Goal: Check status: Check status

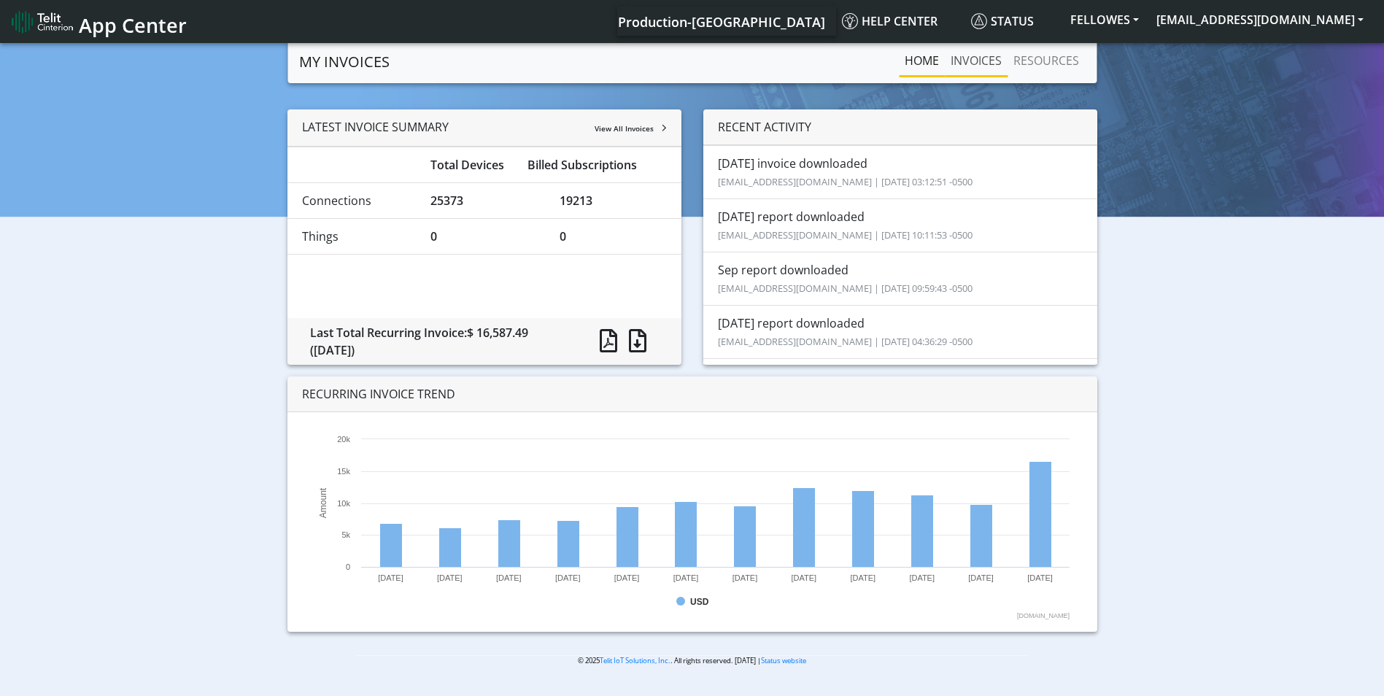
click at [969, 69] on link "INVOICES" at bounding box center [976, 60] width 63 height 29
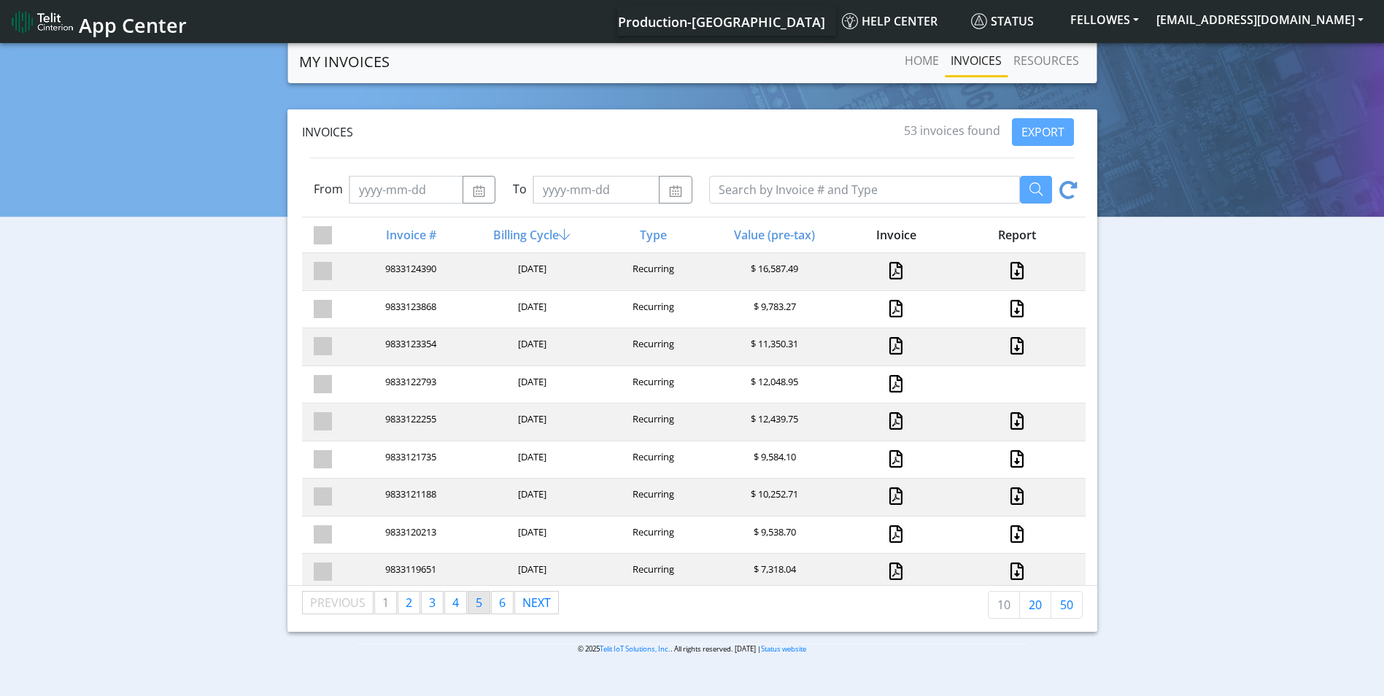
click at [476, 605] on span "5" at bounding box center [479, 602] width 7 height 16
click at [462, 607] on link "page 4" at bounding box center [455, 603] width 21 height 22
drag, startPoint x: 812, startPoint y: 308, endPoint x: 742, endPoint y: 301, distance: 69.6
click at [742, 301] on div "$ 28,611.39" at bounding box center [773, 310] width 121 height 20
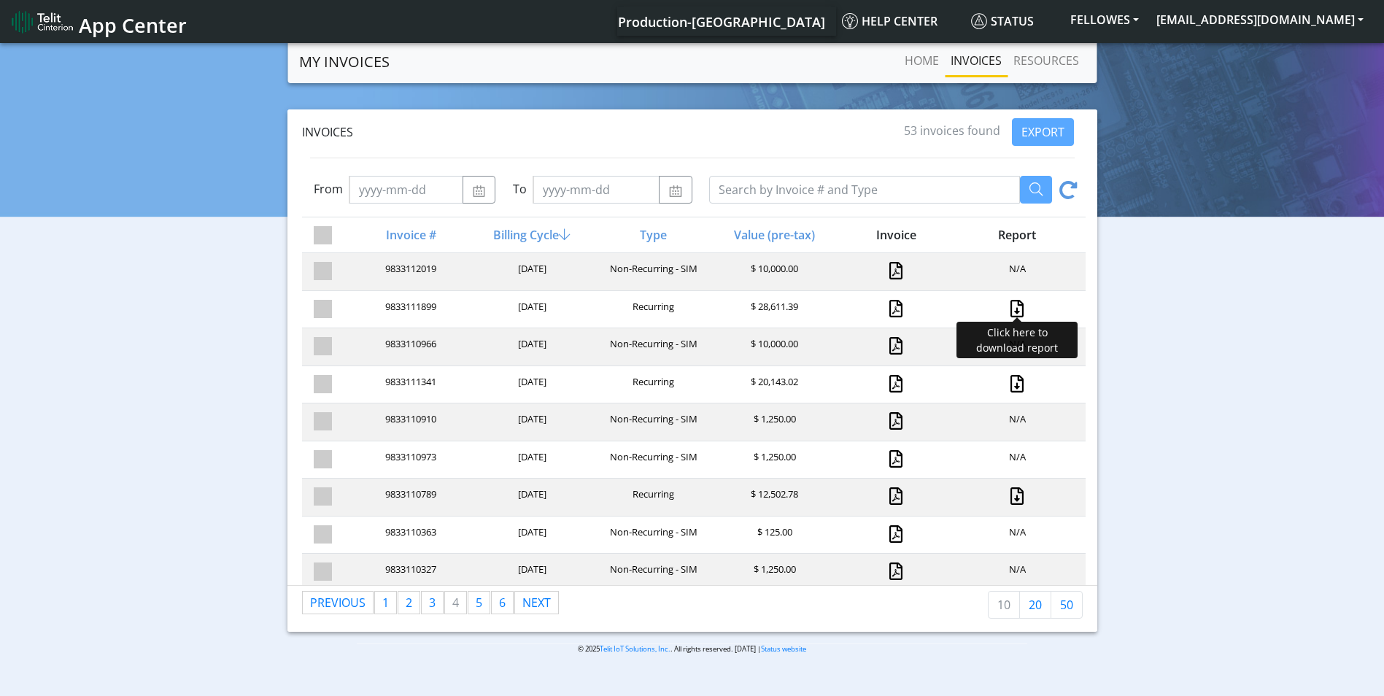
click at [1007, 306] on link at bounding box center [1016, 309] width 19 height 18
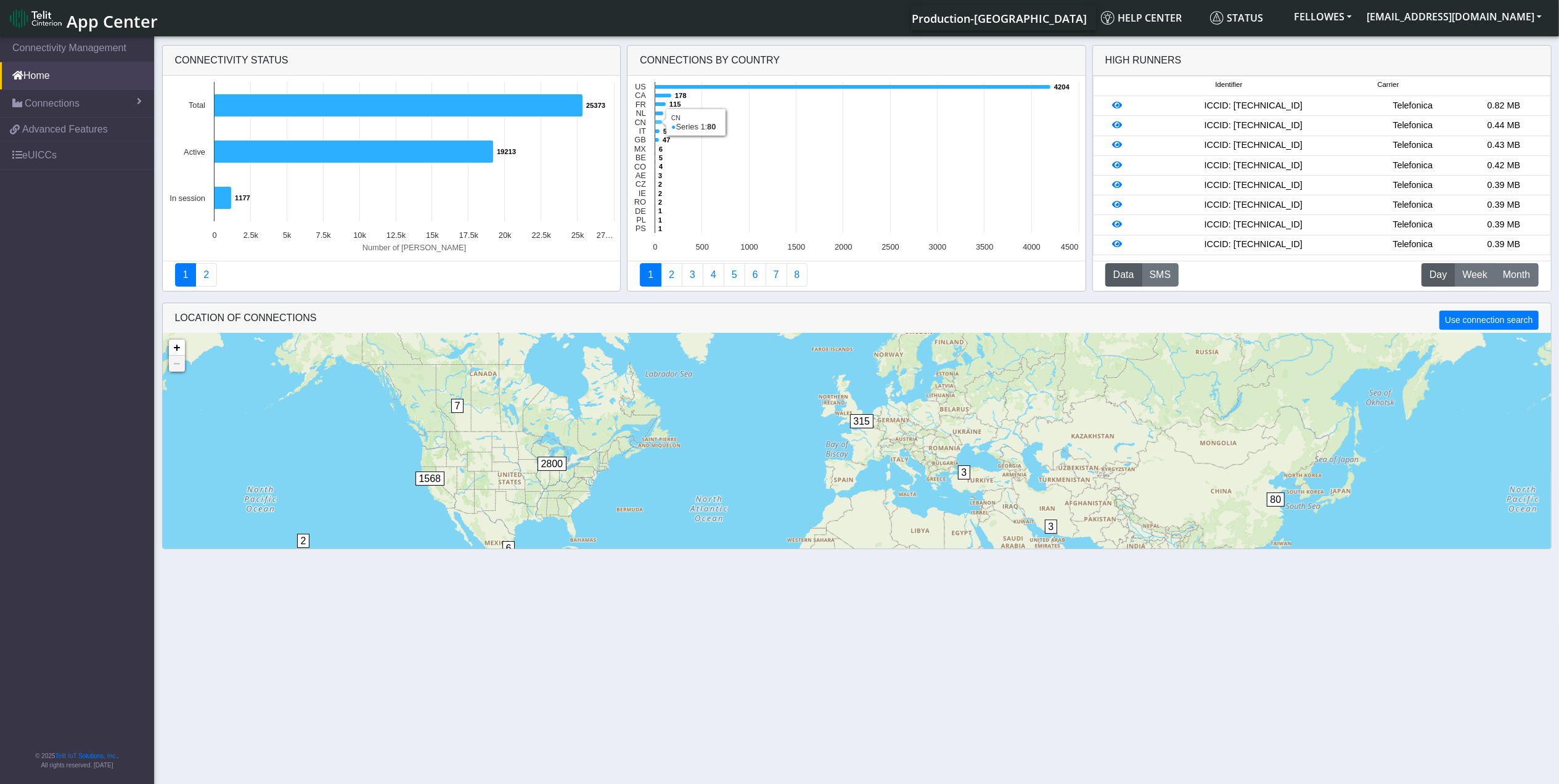
click at [656, 122] on icon at bounding box center [658, 122] width 8 height 4
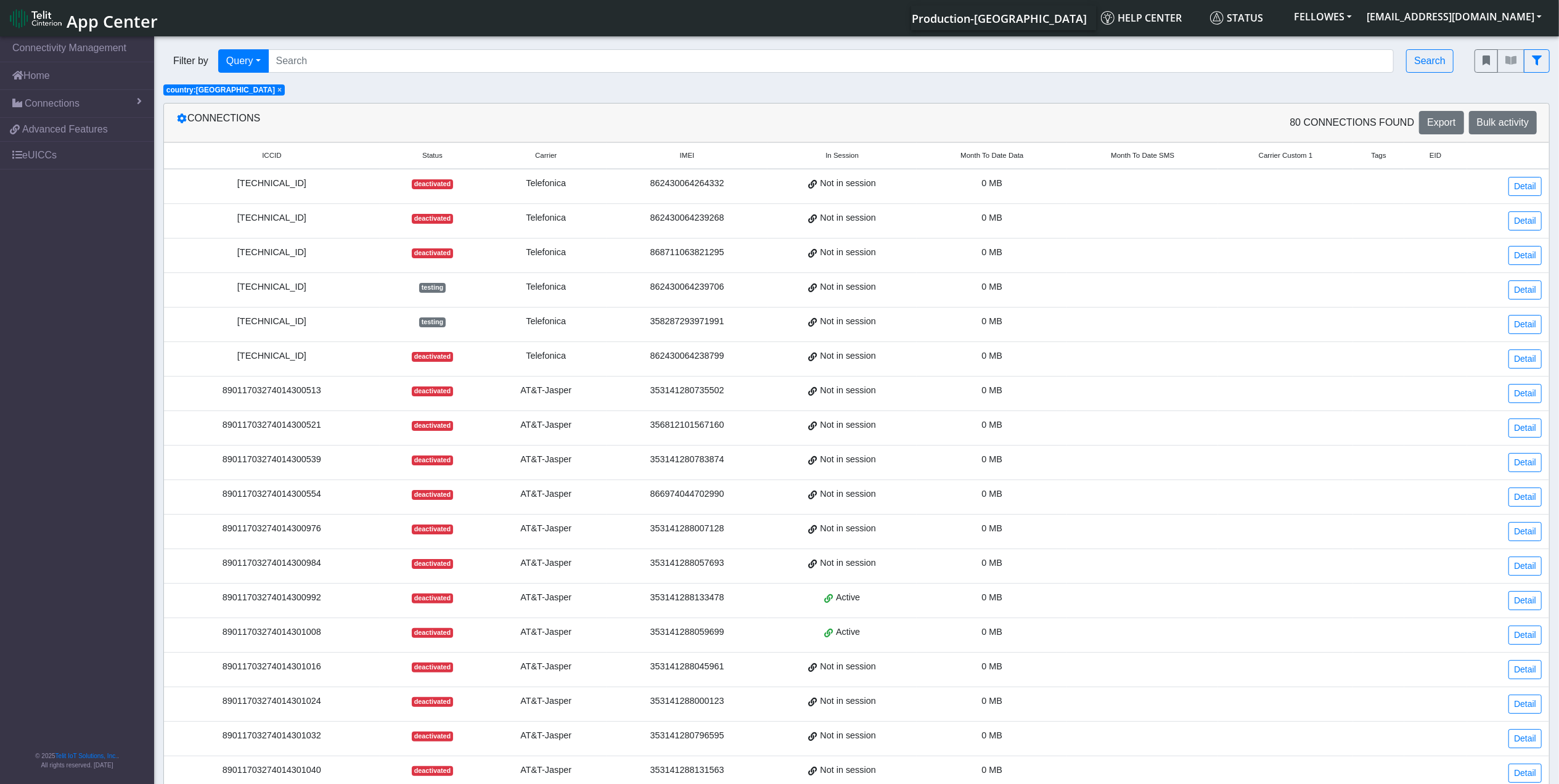
click at [981, 155] on span "Month To Date Data" at bounding box center [991, 155] width 63 height 10
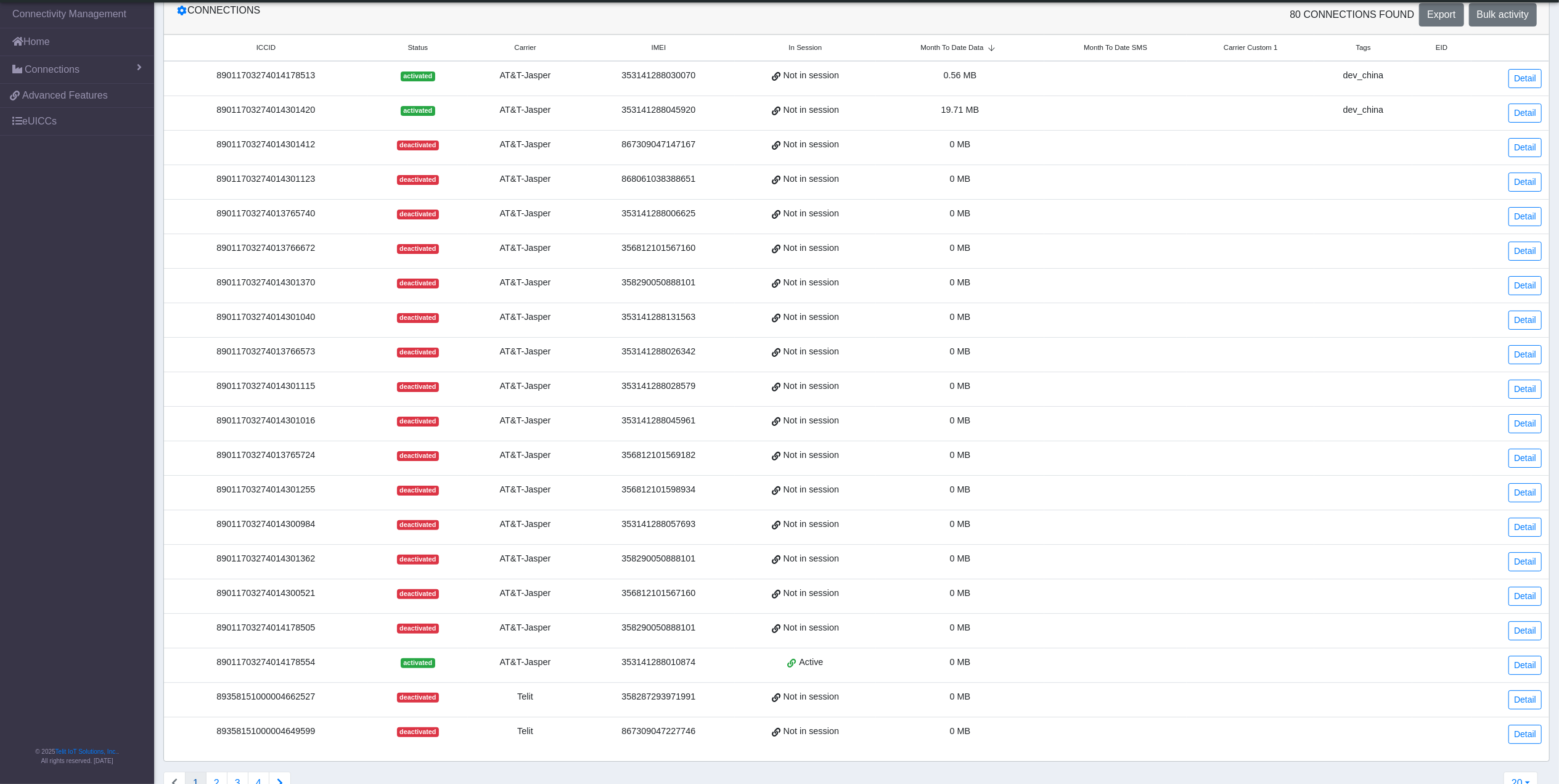
scroll to position [118, 0]
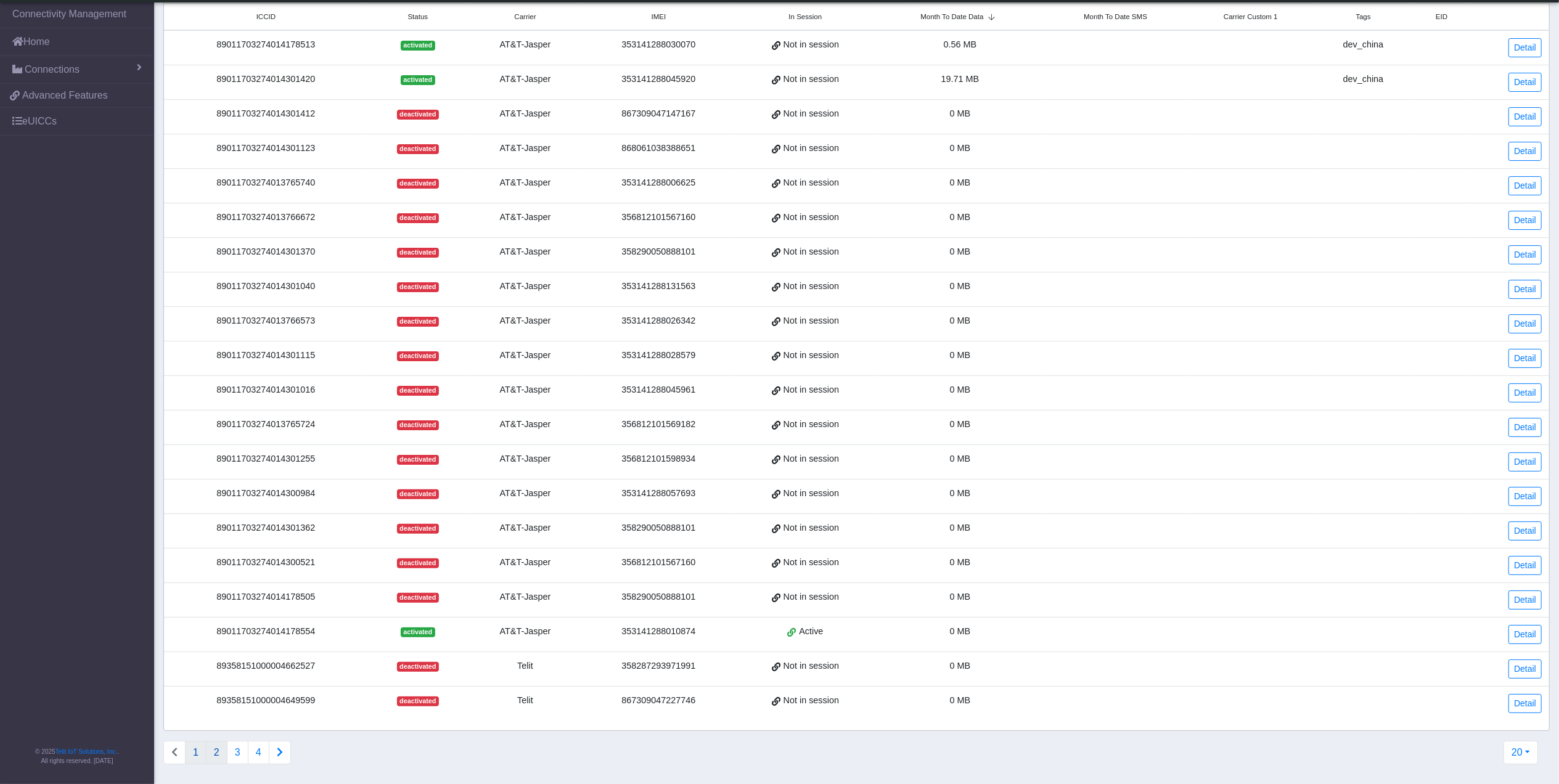
click at [213, 753] on button "2" at bounding box center [217, 753] width 22 height 24
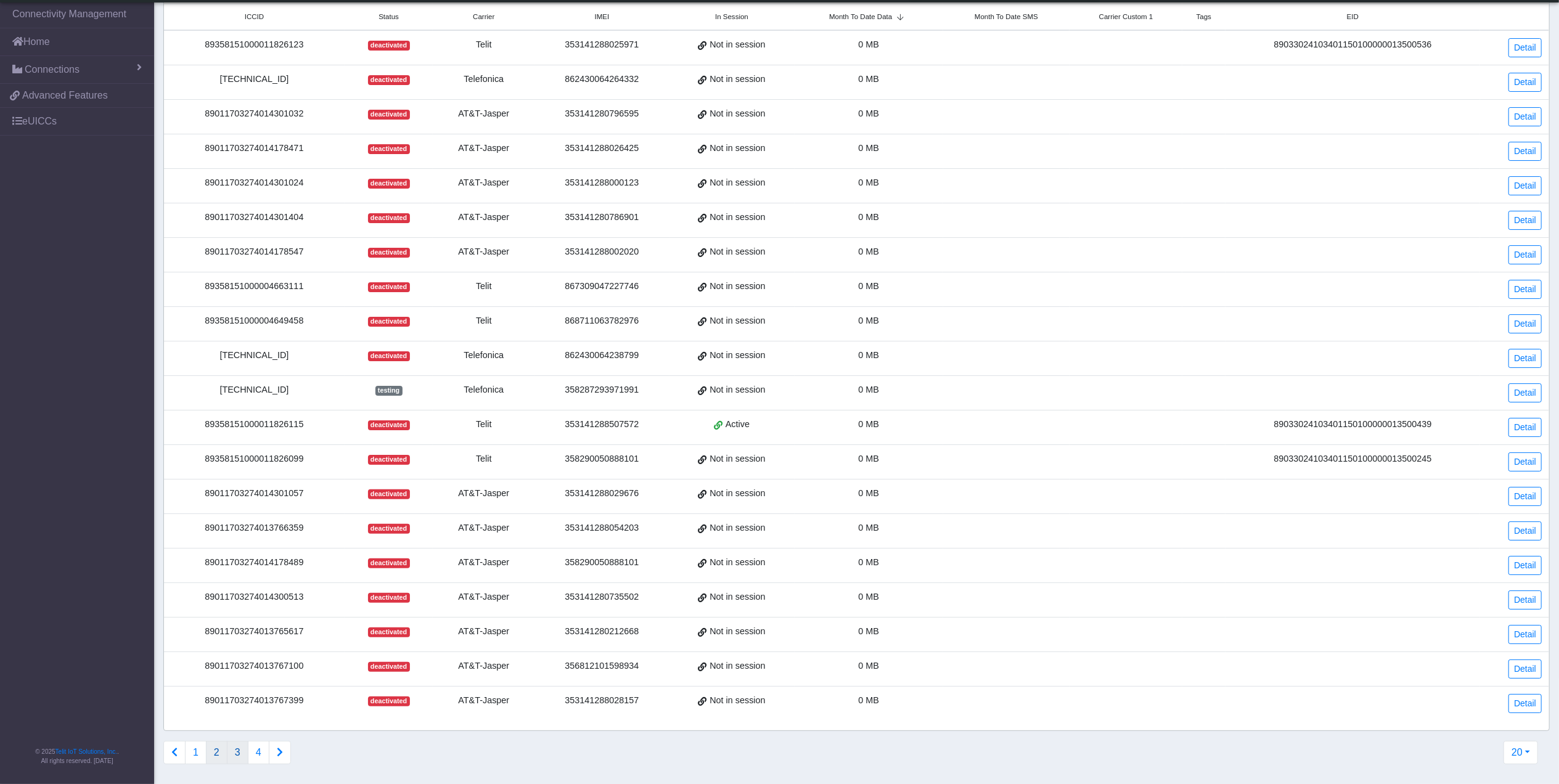
click at [244, 761] on button "3" at bounding box center [237, 753] width 22 height 24
click at [259, 757] on button "4" at bounding box center [259, 753] width 22 height 24
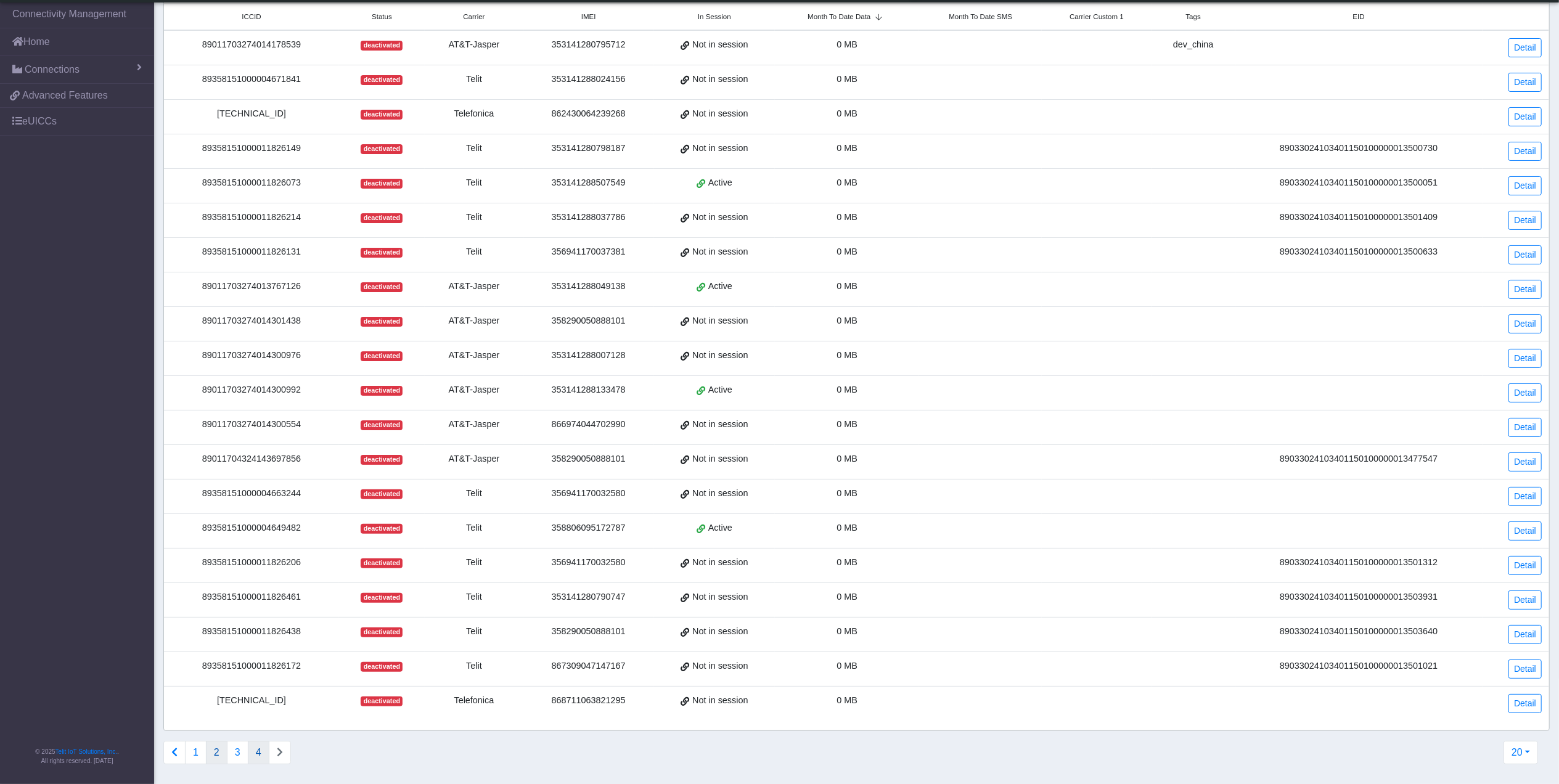
click at [218, 754] on button "2" at bounding box center [217, 753] width 22 height 24
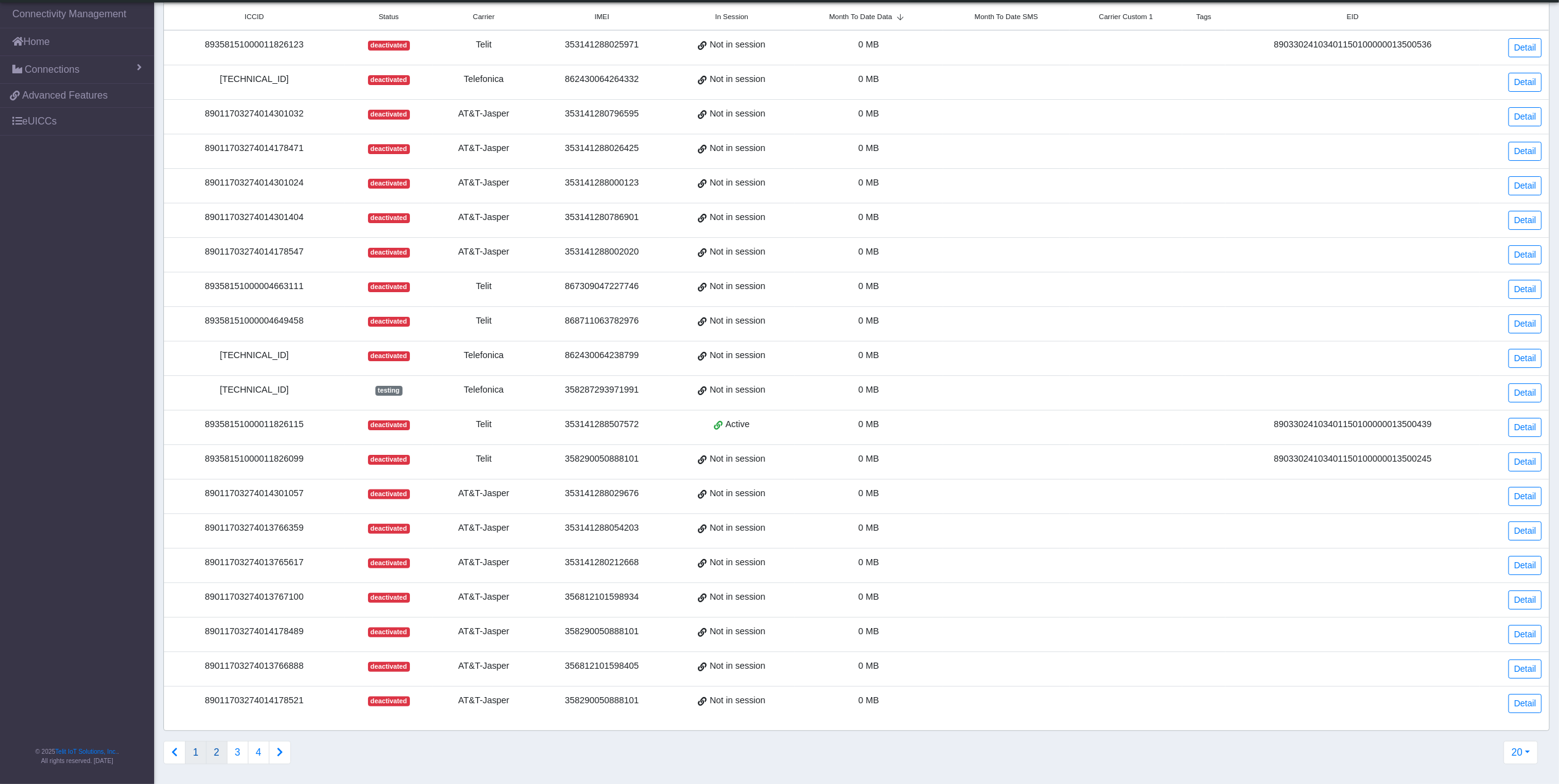
click at [197, 753] on button "1" at bounding box center [196, 753] width 22 height 24
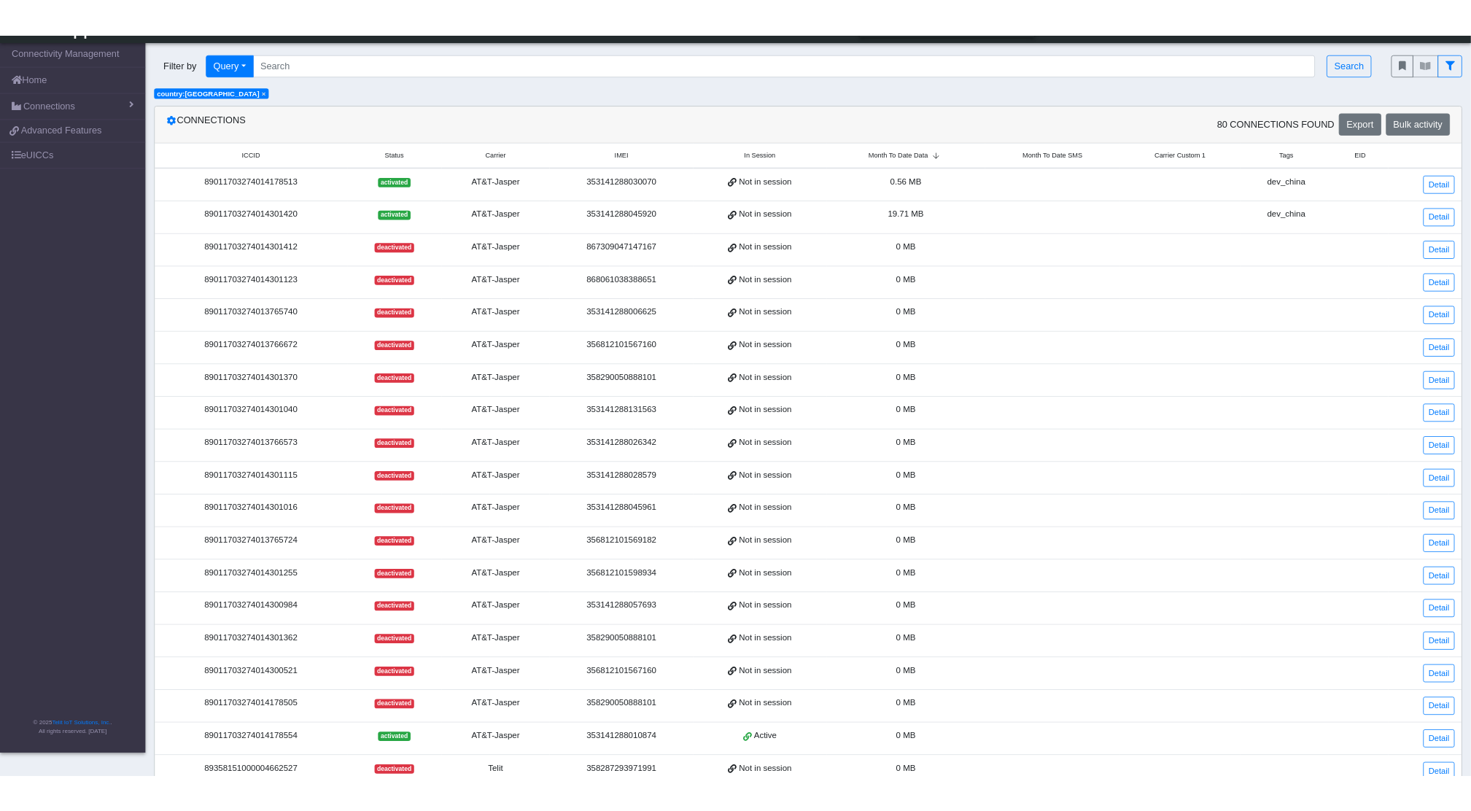
scroll to position [0, 0]
